Goal: Task Accomplishment & Management: Manage account settings

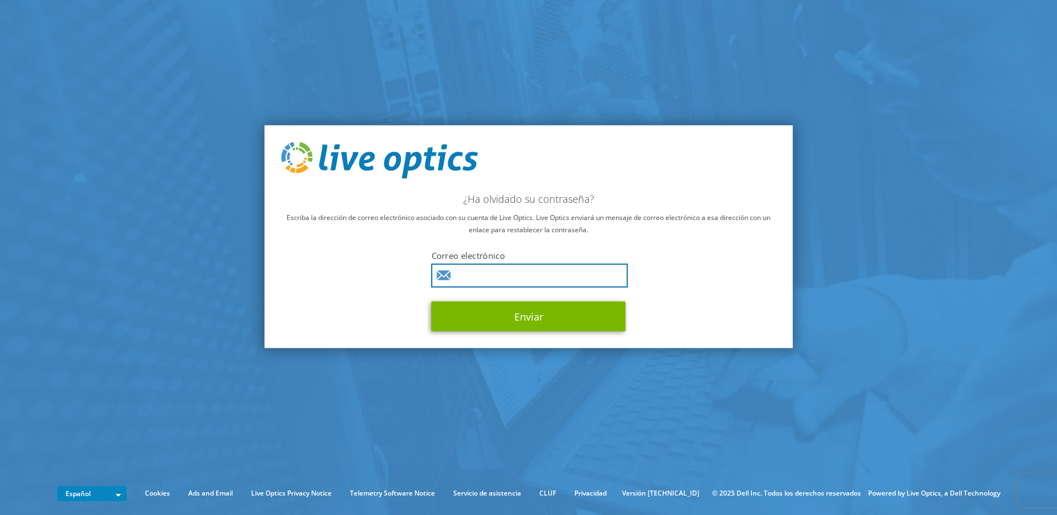
click at [518, 274] on input "text" at bounding box center [530, 275] width 197 height 24
click at [502, 274] on input "text" at bounding box center [530, 275] width 197 height 24
type input "[EMAIL_ADDRESS][DOMAIN_NAME]"
click at [432, 301] on button "Enviar" at bounding box center [529, 316] width 194 height 30
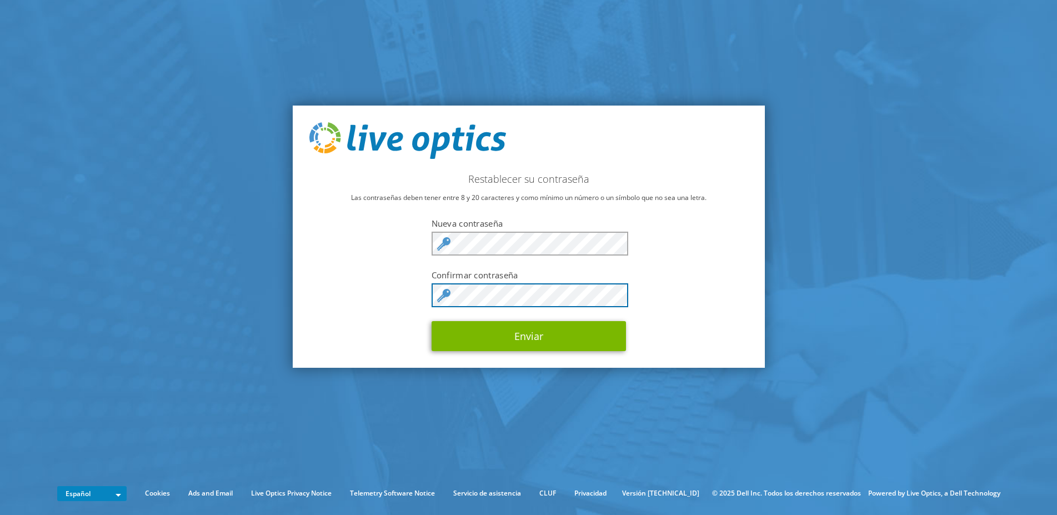
click at [432, 321] on button "Enviar" at bounding box center [529, 336] width 194 height 30
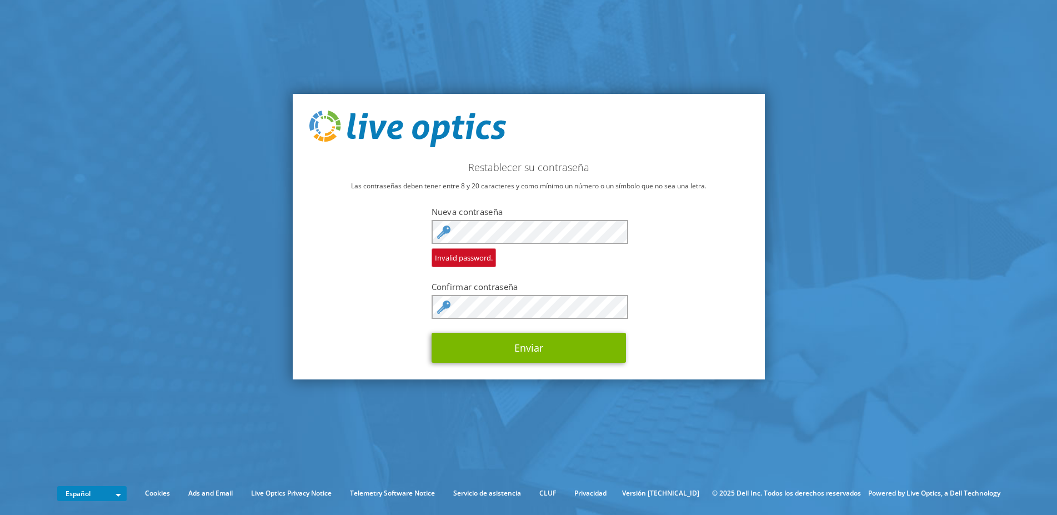
click at [555, 253] on div "Invalid password." at bounding box center [529, 243] width 194 height 47
click at [471, 262] on span "Invalid password." at bounding box center [464, 257] width 64 height 19
click at [530, 340] on button "Enviar" at bounding box center [529, 348] width 194 height 30
click at [552, 193] on div "Restablecer su contraseña Las contraseñas deben tener entre 8 y 20 caracteres y…" at bounding box center [529, 236] width 472 height 285
click at [571, 339] on button "Enviar" at bounding box center [529, 348] width 194 height 30
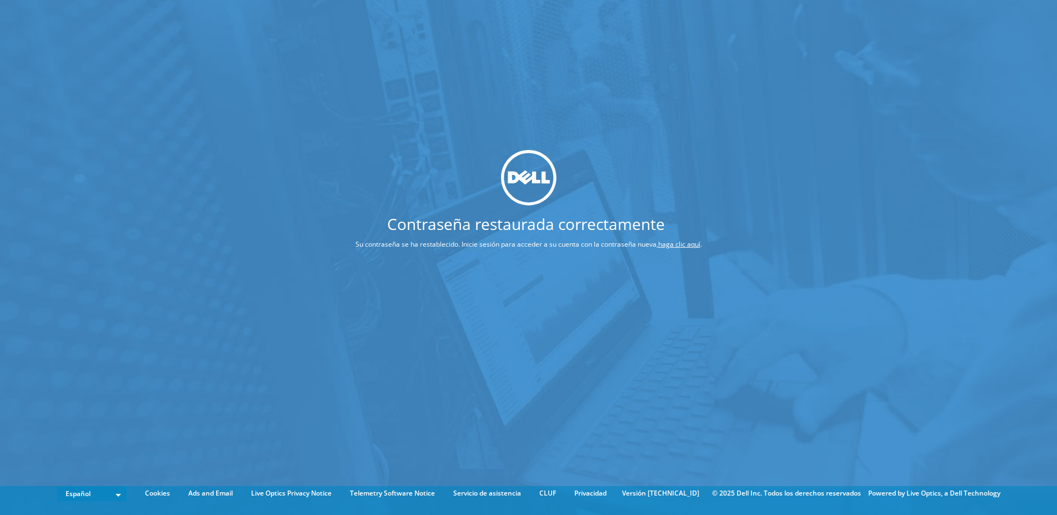
click at [688, 247] on link "haga clic aquí" at bounding box center [679, 243] width 42 height 9
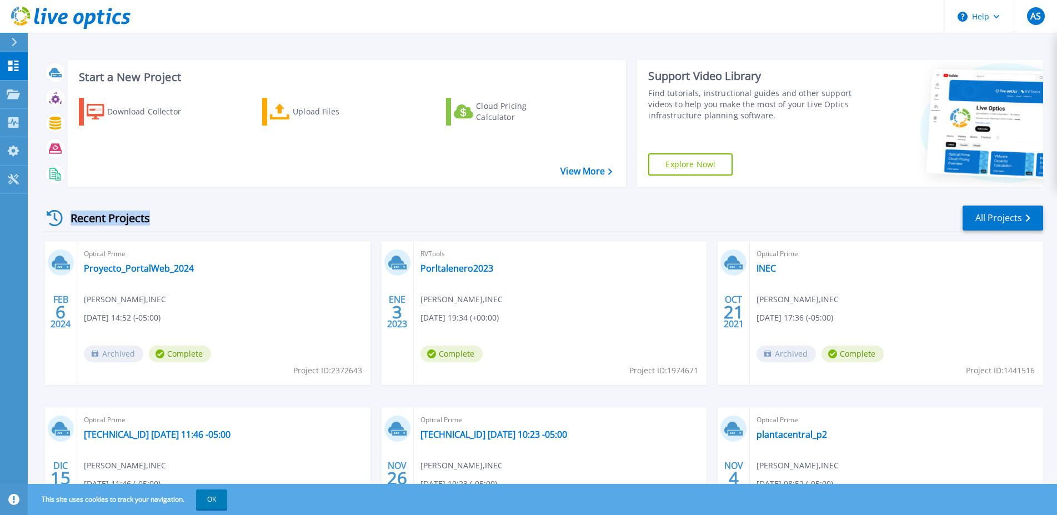
drag, startPoint x: 153, startPoint y: 220, endPoint x: 67, endPoint y: 219, distance: 86.1
click at [67, 219] on div "Recent Projects" at bounding box center [104, 217] width 122 height 27
click at [93, 199] on div "Recent Projects All Projects FEB 6 2024 Optical Prime Proyecto_PortalWeb_2024 A…" at bounding box center [543, 388] width 1000 height 387
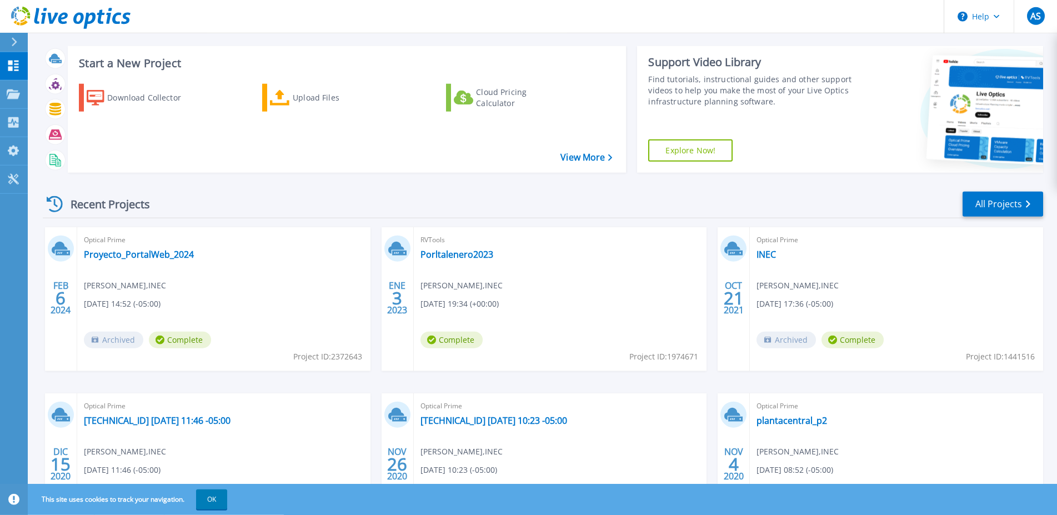
scroll to position [6, 0]
